Goal: Task Accomplishment & Management: Manage account settings

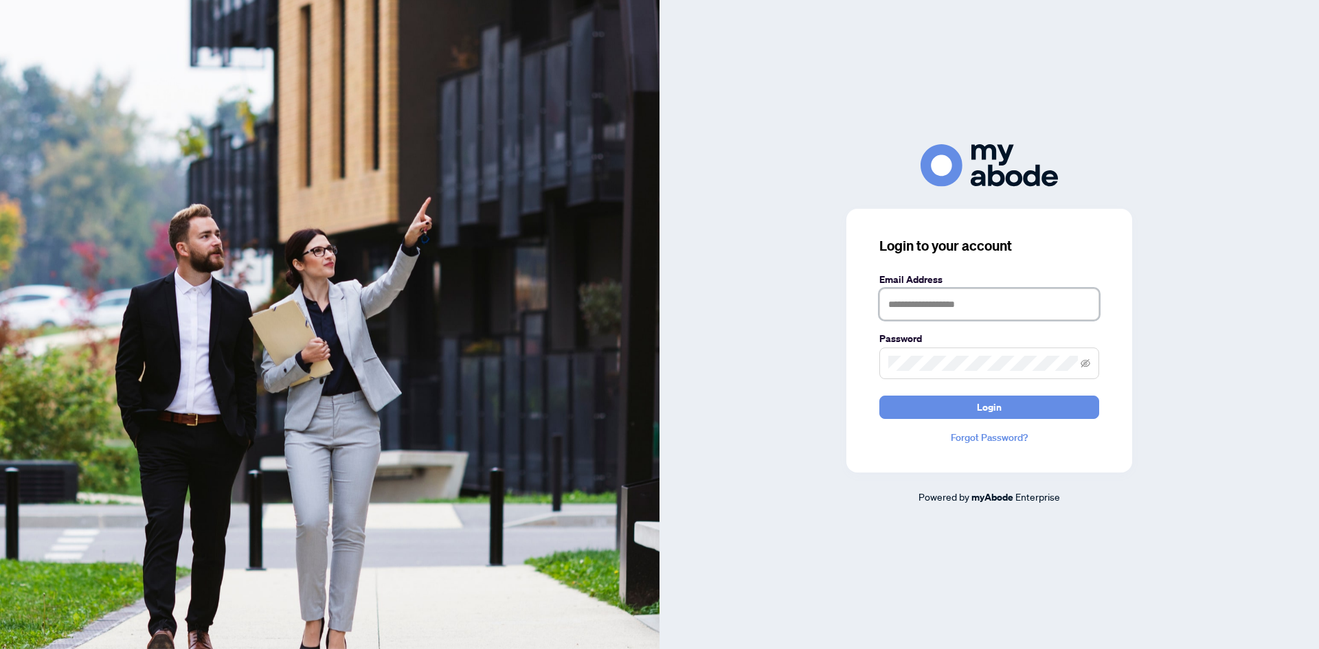
click at [931, 296] on input "text" at bounding box center [989, 304] width 220 height 32
type input "**********"
click at [964, 407] on button "Login" at bounding box center [989, 407] width 220 height 23
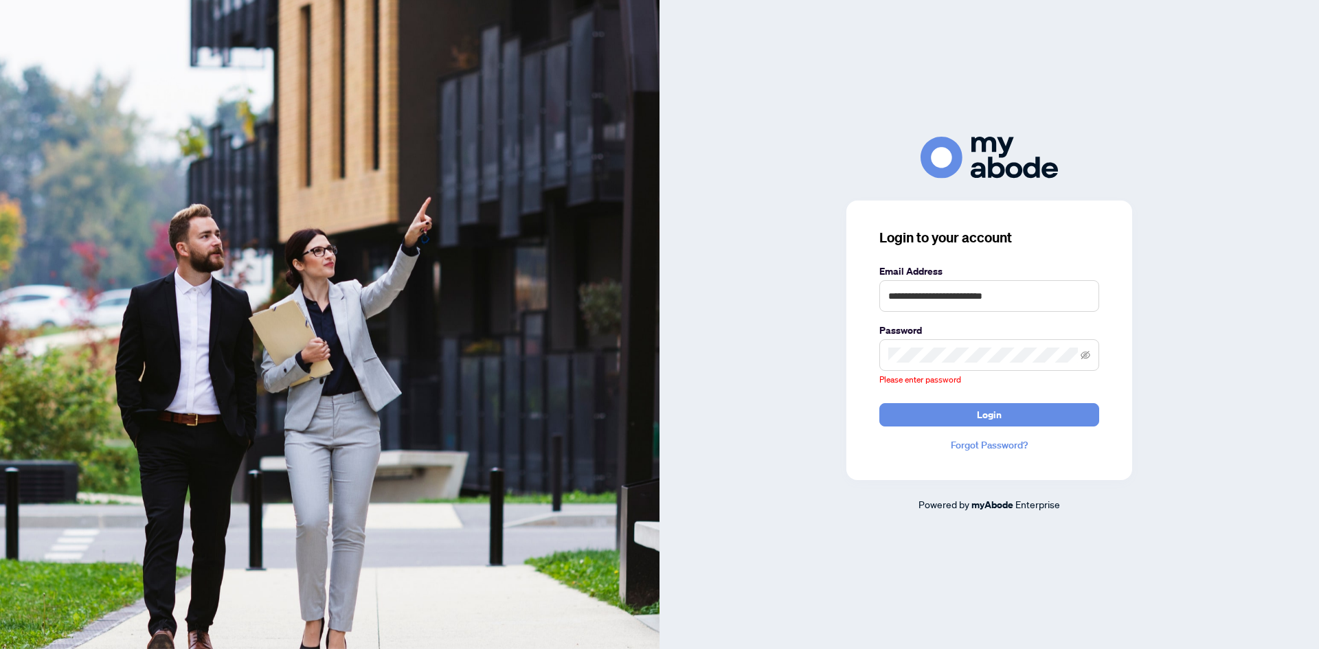
click at [951, 371] on span at bounding box center [989, 355] width 220 height 32
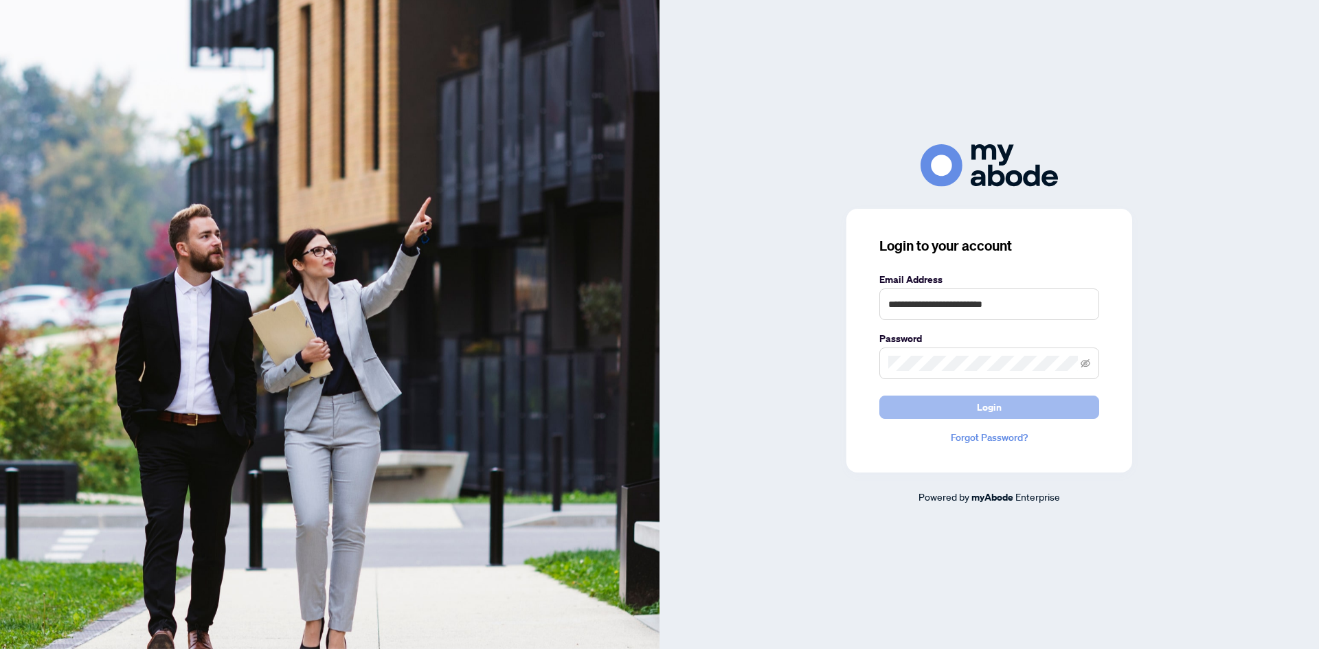
click at [936, 396] on button "Login" at bounding box center [989, 407] width 220 height 23
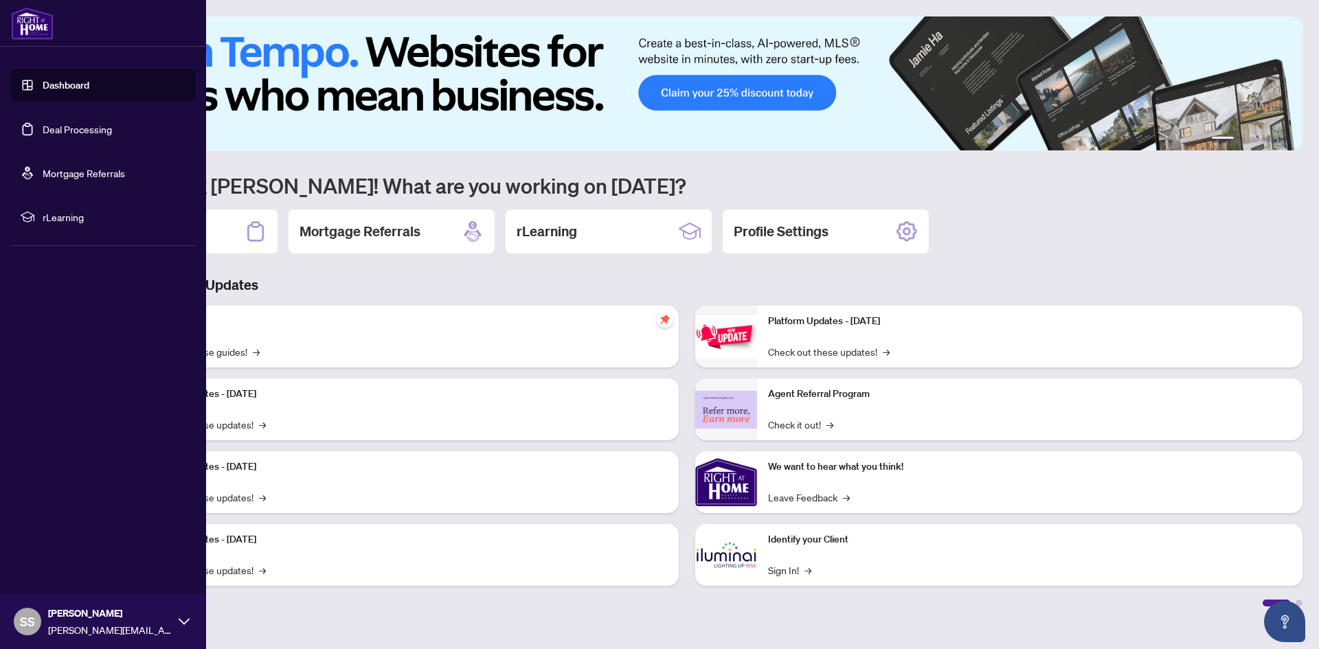
click at [43, 91] on link "Dashboard" at bounding box center [66, 85] width 47 height 12
click at [110, 124] on link "Deal Processing" at bounding box center [77, 129] width 69 height 12
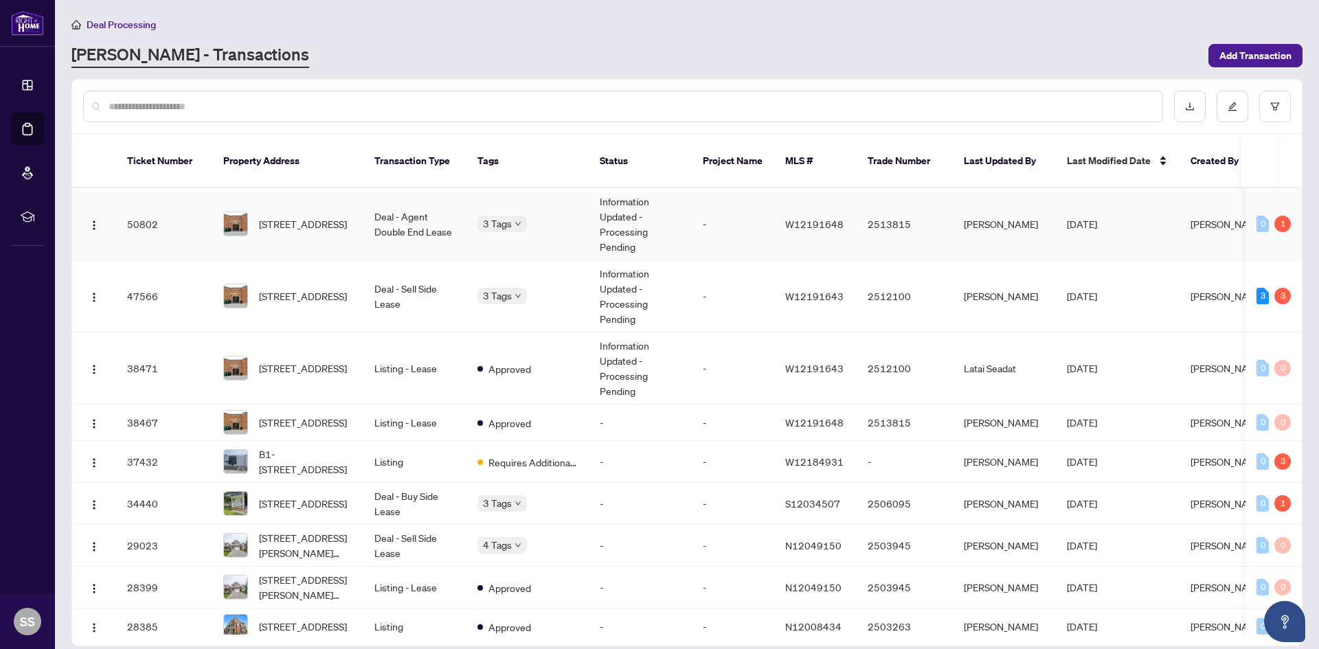
click at [720, 209] on td "-" at bounding box center [733, 224] width 82 height 72
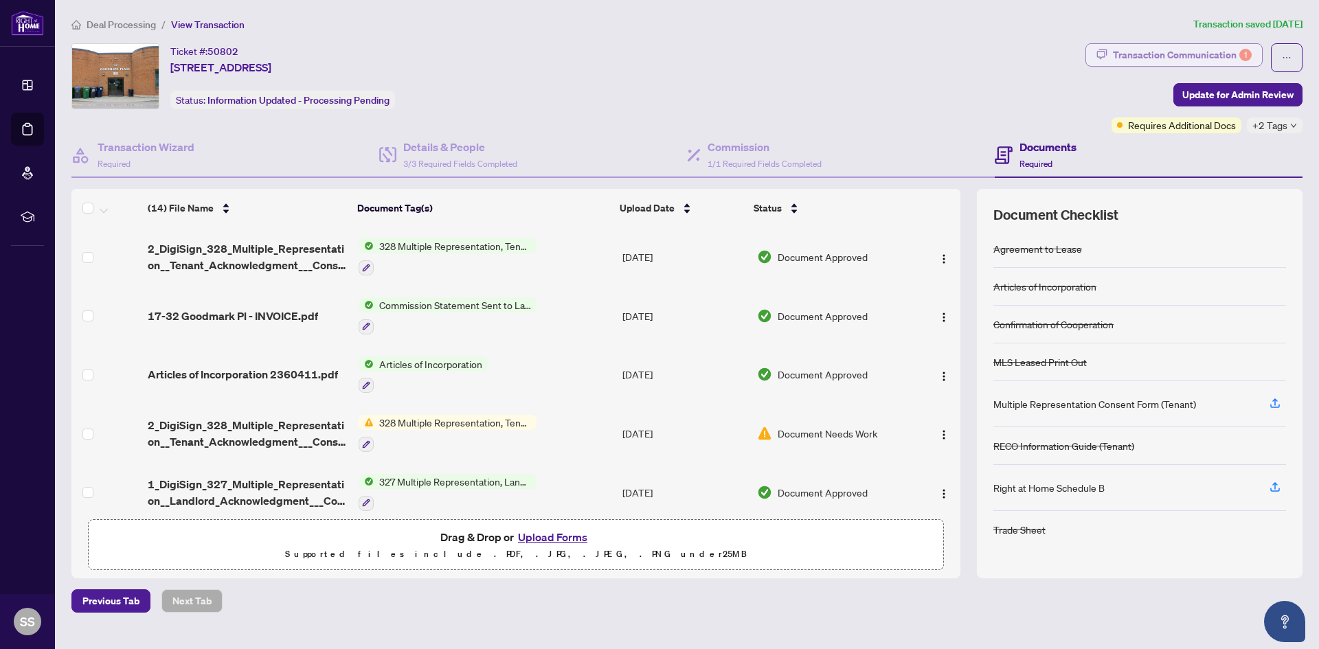
click at [1159, 55] on div "Transaction Communication 1" at bounding box center [1182, 55] width 139 height 22
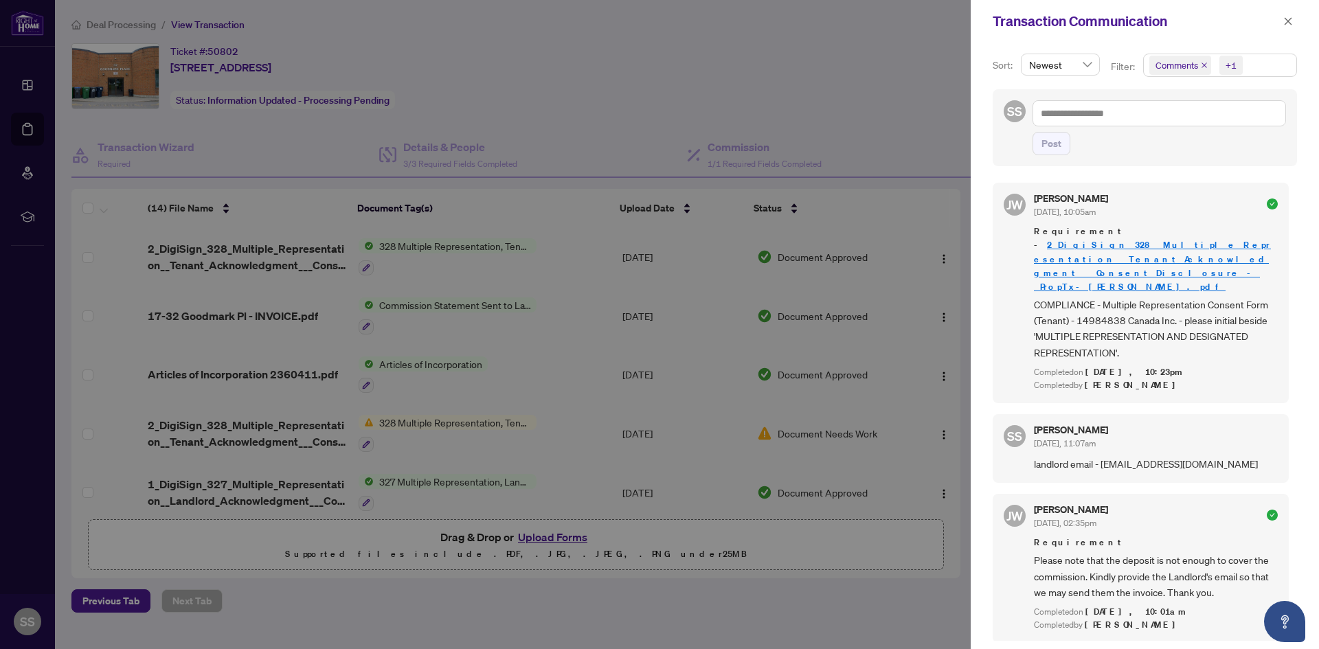
click at [934, 72] on div at bounding box center [659, 324] width 1319 height 649
click at [937, 69] on div at bounding box center [659, 324] width 1319 height 649
click at [1287, 21] on icon "close" at bounding box center [1288, 21] width 8 height 8
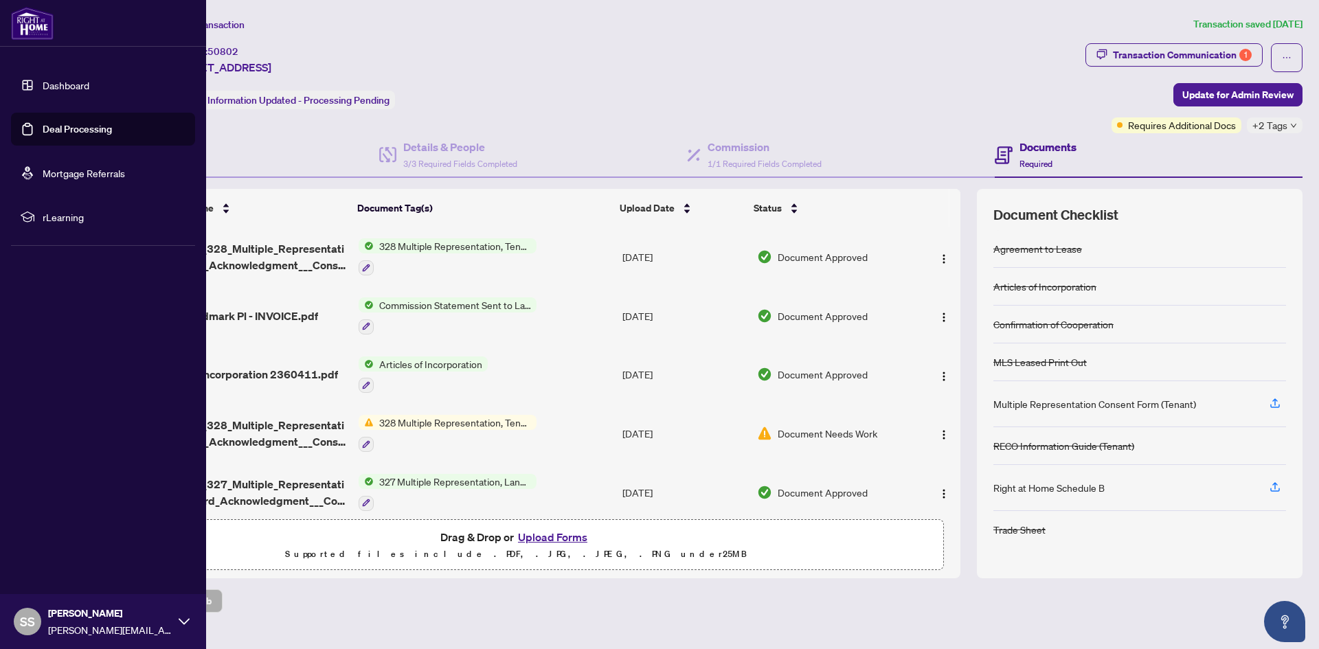
drag, startPoint x: 71, startPoint y: 126, endPoint x: 179, endPoint y: 134, distance: 107.4
click at [73, 126] on link "Deal Processing" at bounding box center [77, 129] width 69 height 12
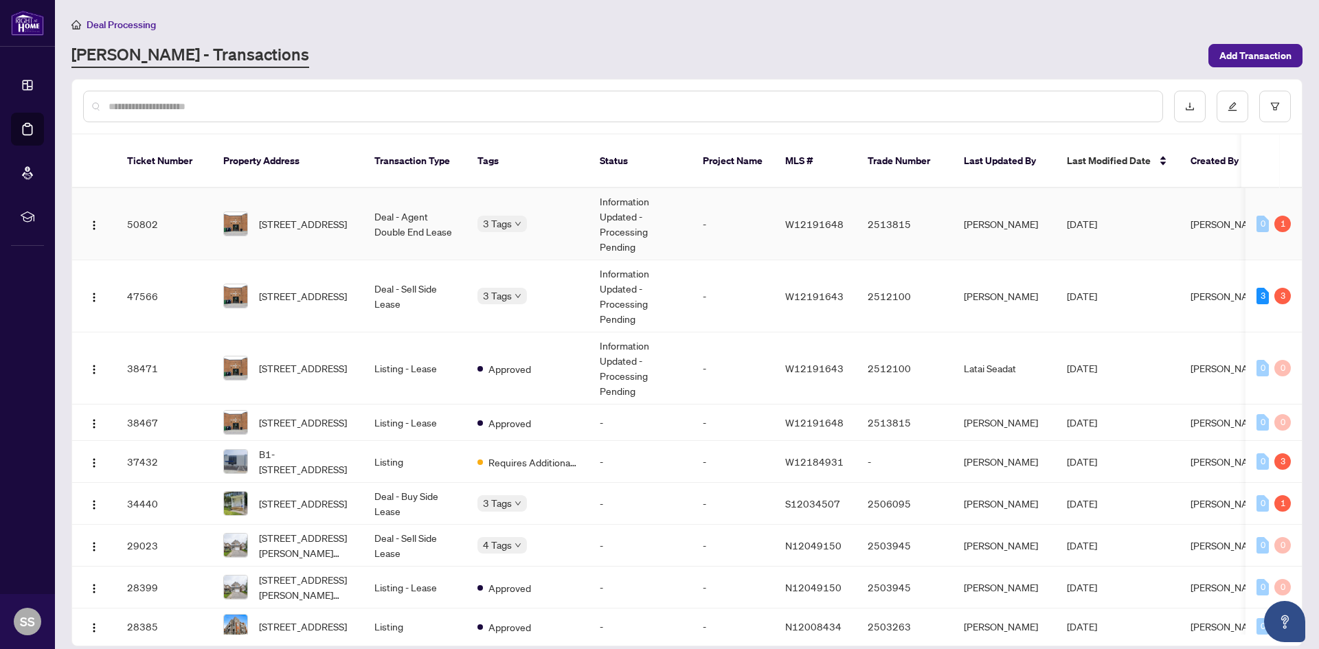
click at [1280, 216] on div "1" at bounding box center [1282, 224] width 16 height 16
click at [1282, 288] on div "3" at bounding box center [1282, 296] width 16 height 16
click at [469, 284] on td "3 Tags" at bounding box center [527, 296] width 122 height 72
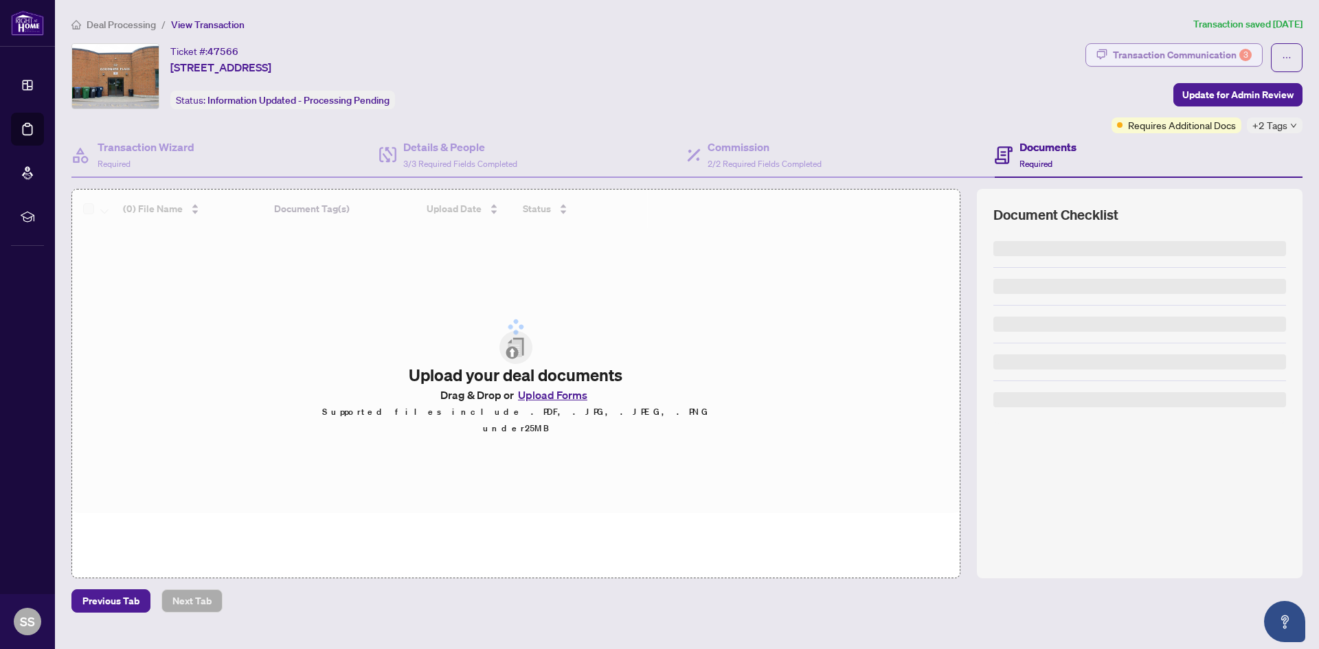
click at [1198, 57] on div "Transaction Communication 3" at bounding box center [1182, 55] width 139 height 22
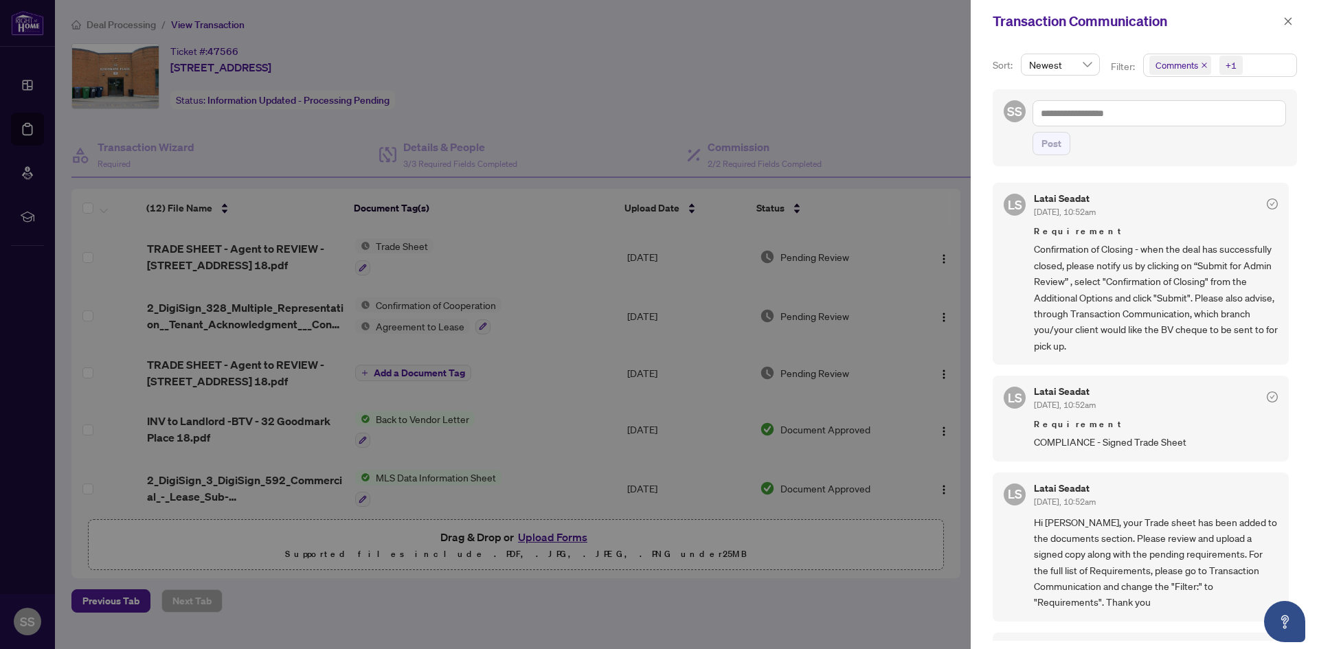
click at [560, 82] on div at bounding box center [659, 324] width 1319 height 649
click at [1286, 19] on icon "close" at bounding box center [1288, 21] width 10 height 10
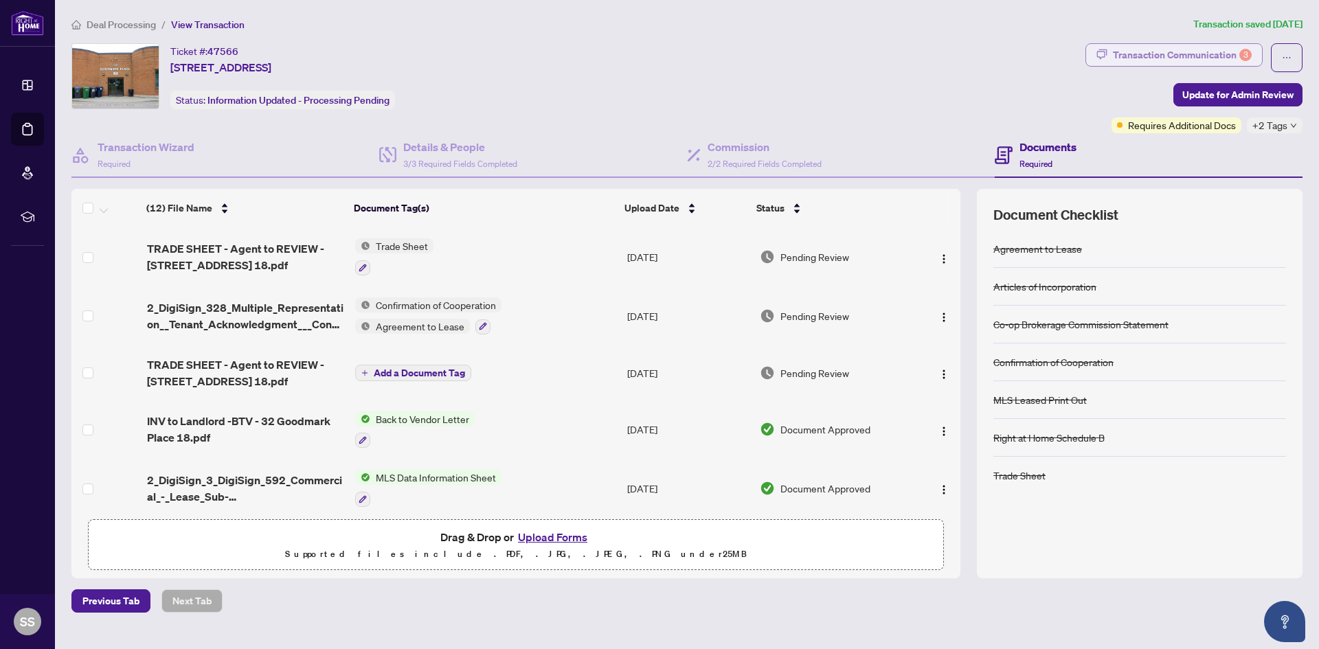
click at [1165, 58] on div "Transaction Communication 3" at bounding box center [1182, 55] width 139 height 22
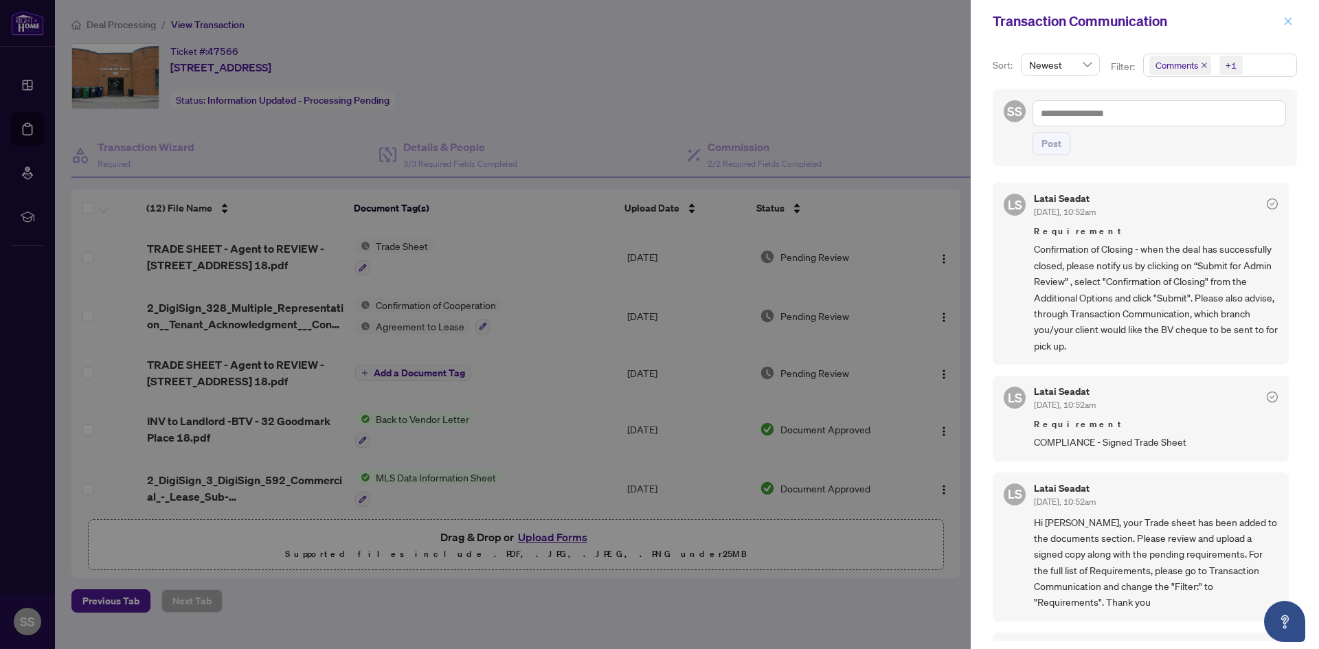
click at [1290, 23] on icon "close" at bounding box center [1288, 21] width 10 height 10
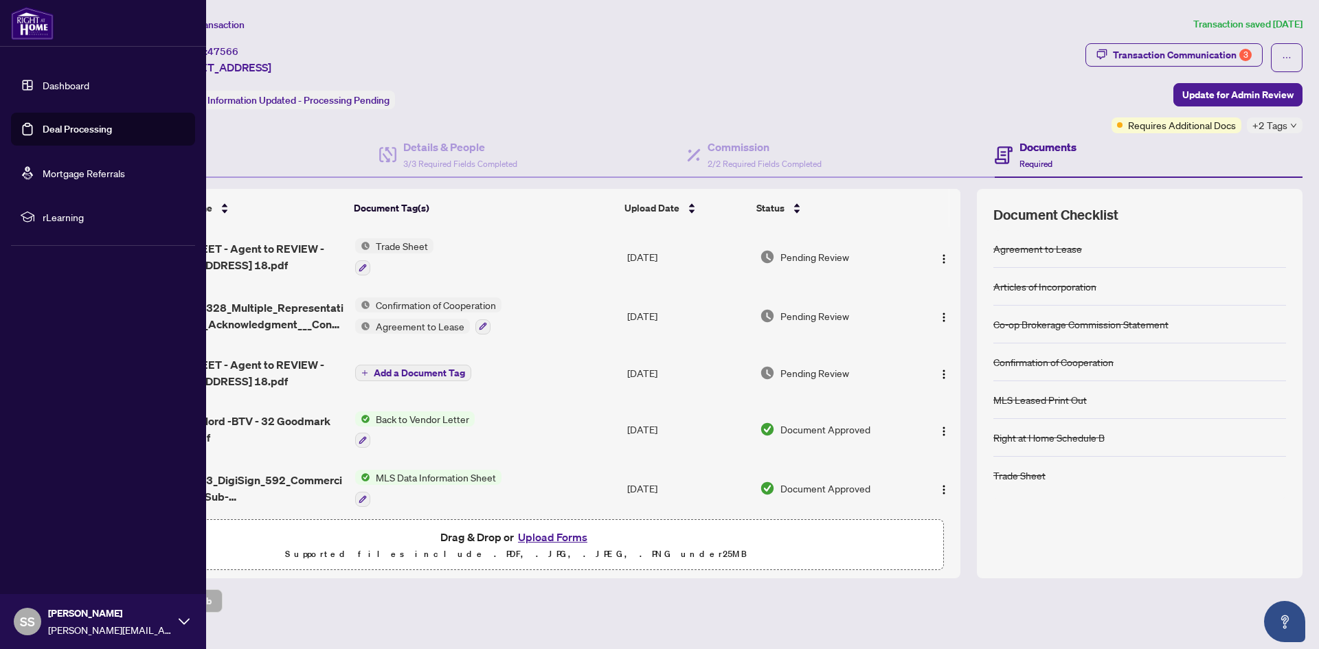
click at [69, 611] on span "Stephen Strazzeri" at bounding box center [110, 613] width 124 height 15
click at [49, 541] on span "Logout" at bounding box center [55, 540] width 31 height 22
